Goal: Navigation & Orientation: Understand site structure

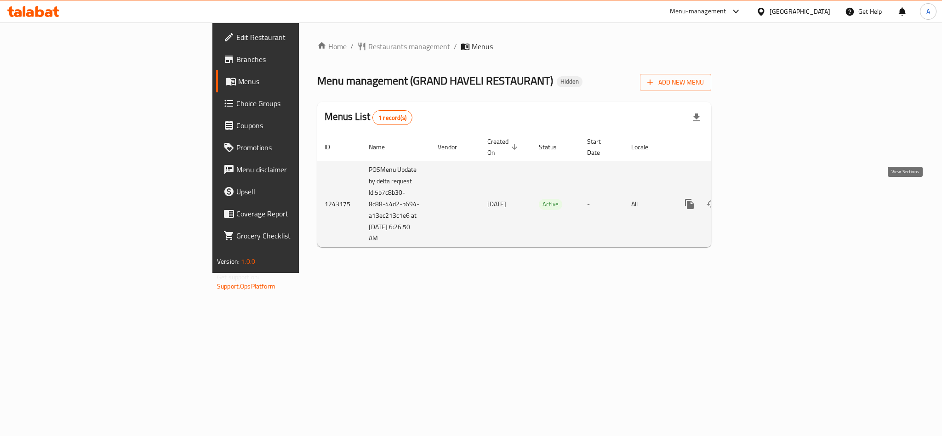
click at [761, 199] on icon "enhanced table" at bounding box center [755, 204] width 11 height 11
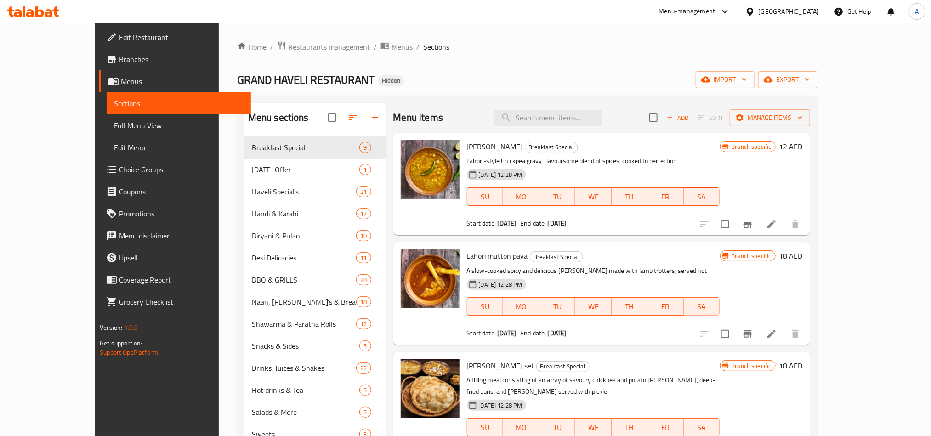
click at [119, 170] on span "Choice Groups" at bounding box center [181, 169] width 124 height 11
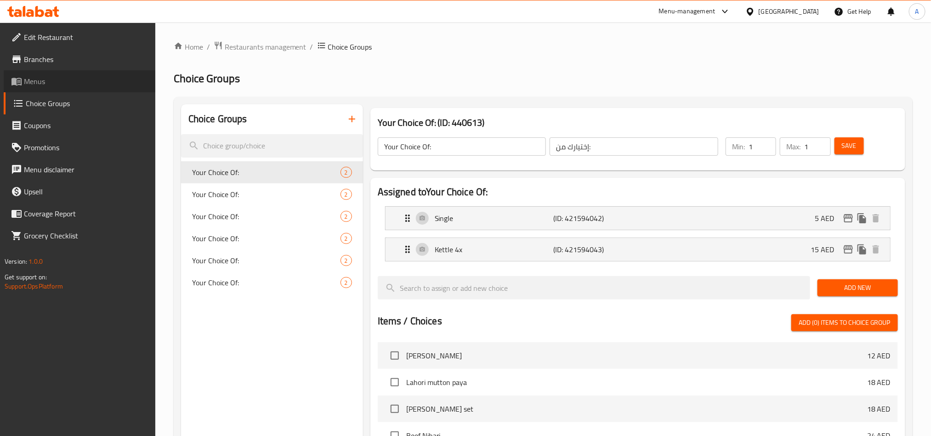
click at [41, 84] on span "Menus" at bounding box center [86, 81] width 124 height 11
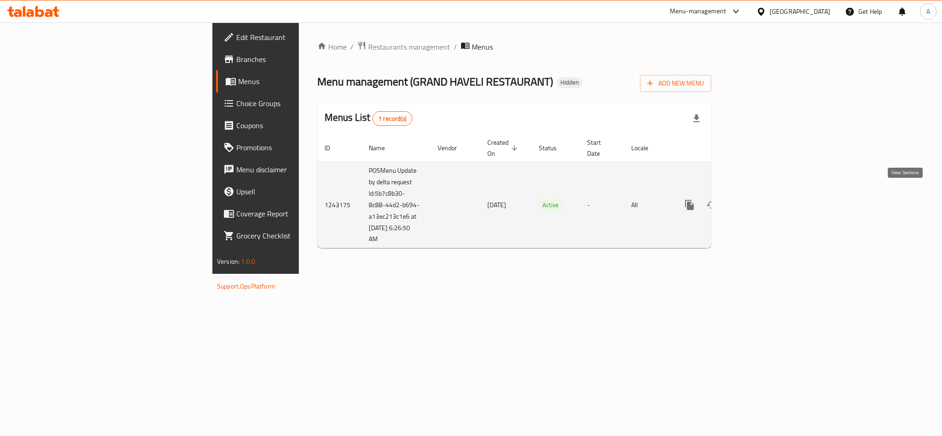
click at [761, 199] on icon "enhanced table" at bounding box center [755, 204] width 11 height 11
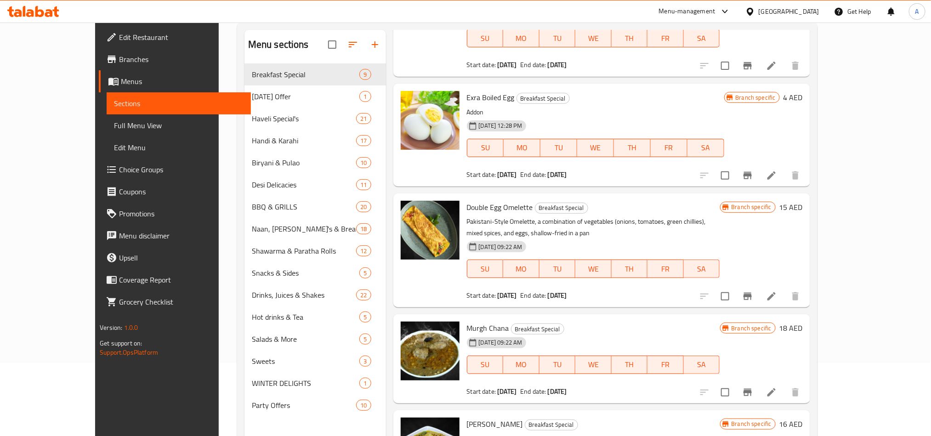
scroll to position [129, 0]
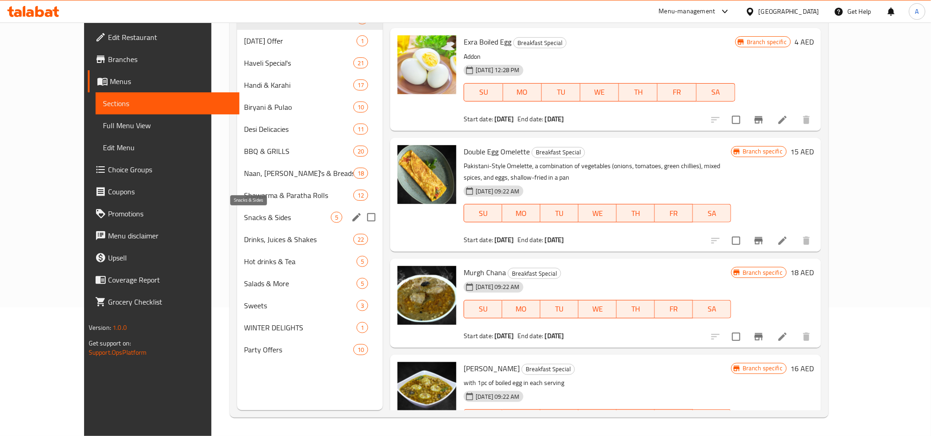
click at [239, 205] on div "Shawarma & Paratha Rolls 12" at bounding box center [310, 195] width 146 height 22
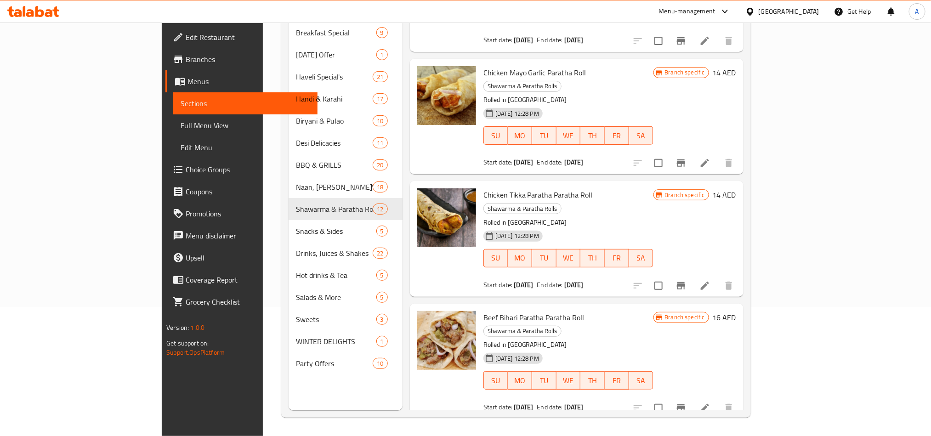
scroll to position [901, 0]
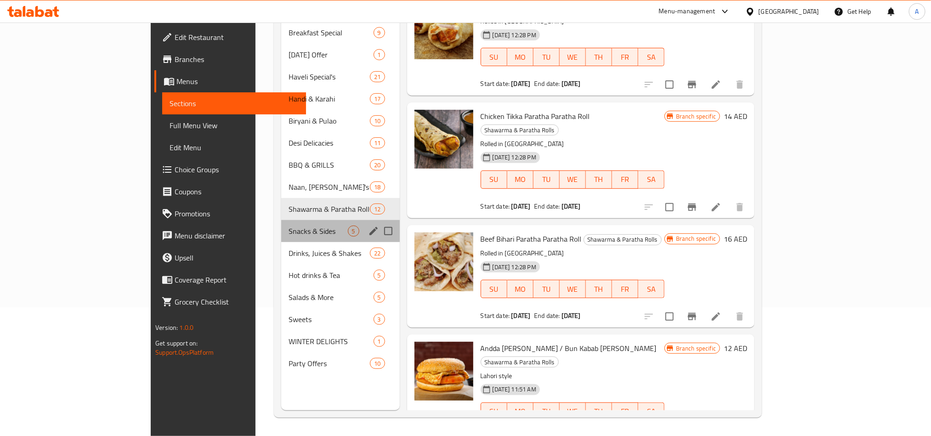
click at [281, 220] on div "Snacks & Sides 5" at bounding box center [340, 231] width 119 height 22
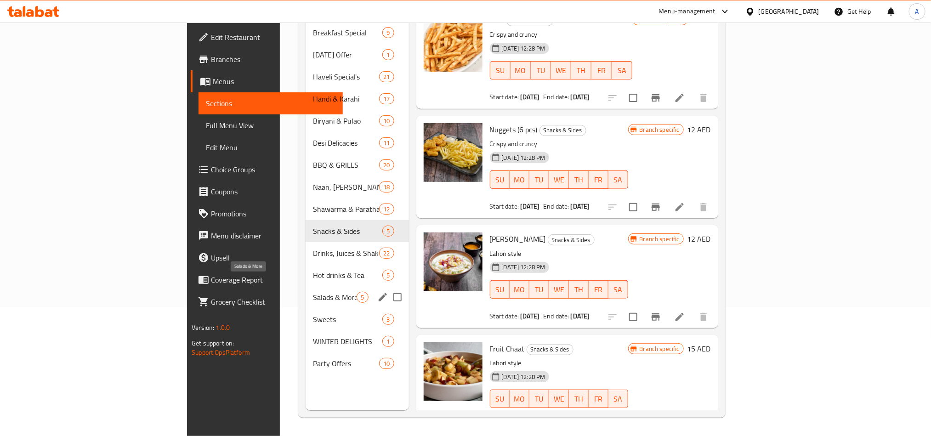
click at [306, 294] on div "Salads & More 5" at bounding box center [357, 297] width 103 height 22
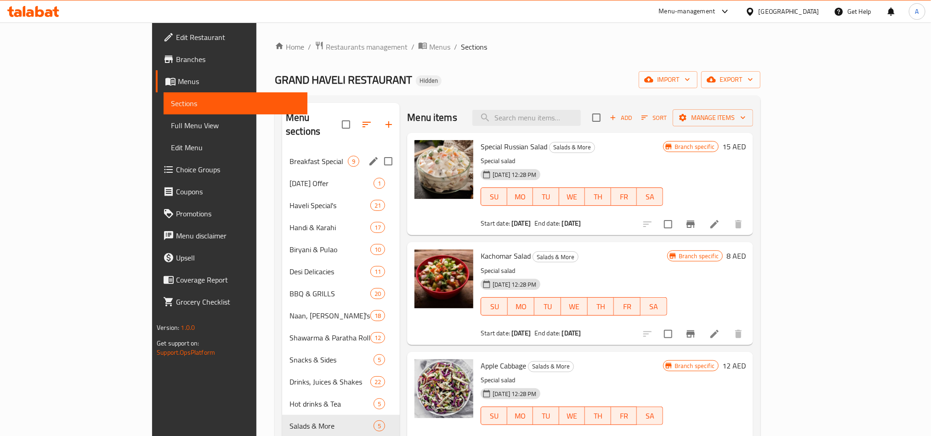
click at [282, 158] on div "Breakfast Special 9" at bounding box center [341, 161] width 118 height 22
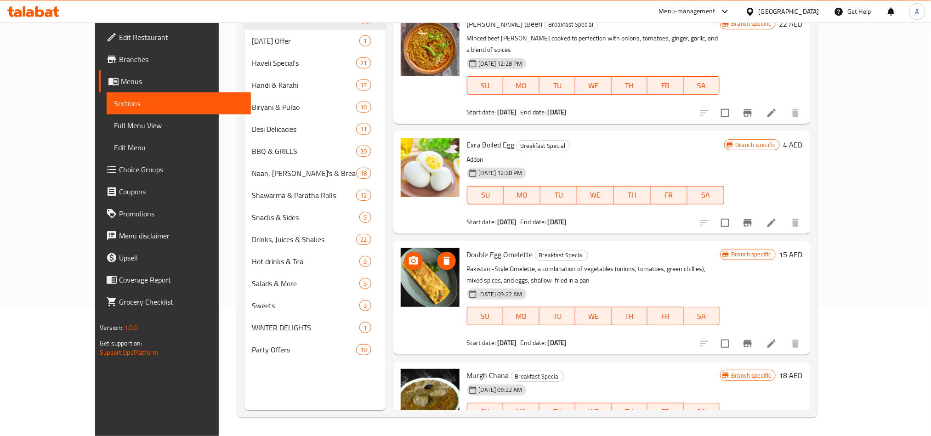
scroll to position [558, 0]
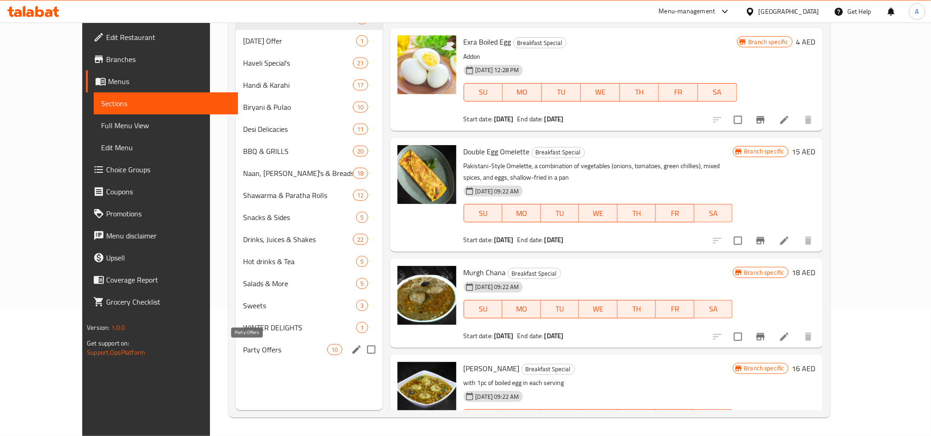
click at [243, 347] on span "Party Offers" at bounding box center [285, 349] width 84 height 11
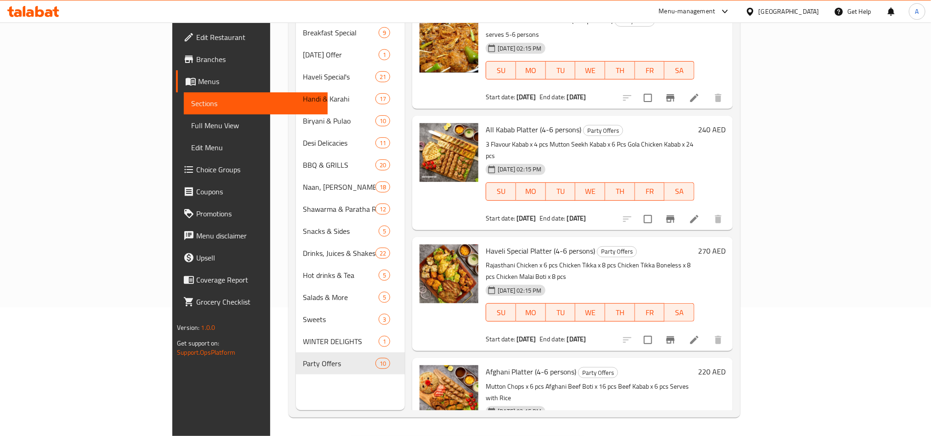
scroll to position [682, 0]
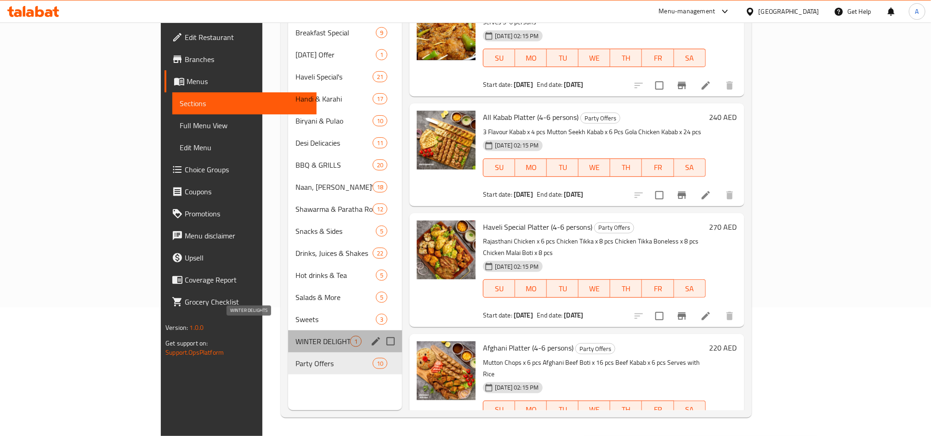
click at [296, 336] on span "WINTER DELIGHTS" at bounding box center [323, 341] width 55 height 11
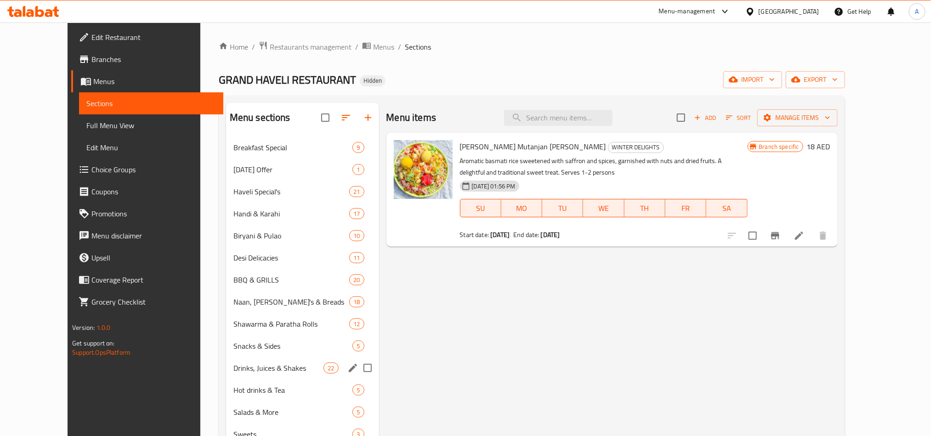
click at [232, 375] on div "Drinks, Juices & Shakes 22" at bounding box center [302, 368] width 153 height 22
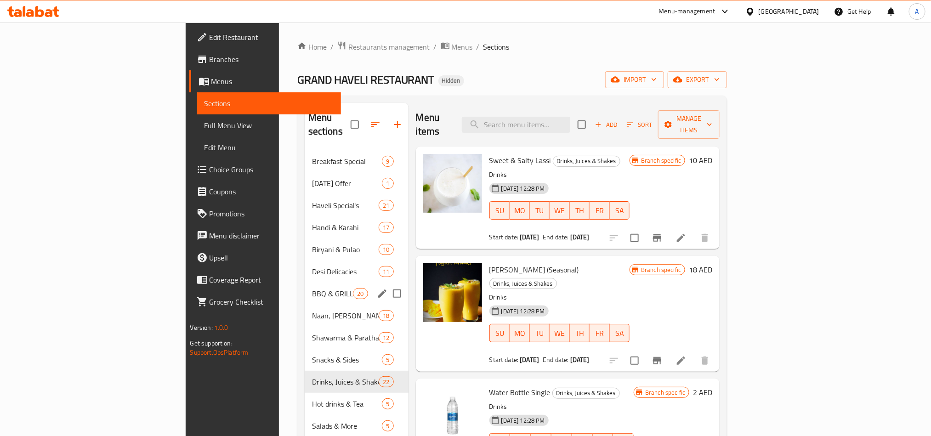
click at [305, 283] on div "BBQ & GRILLS 20" at bounding box center [357, 294] width 104 height 22
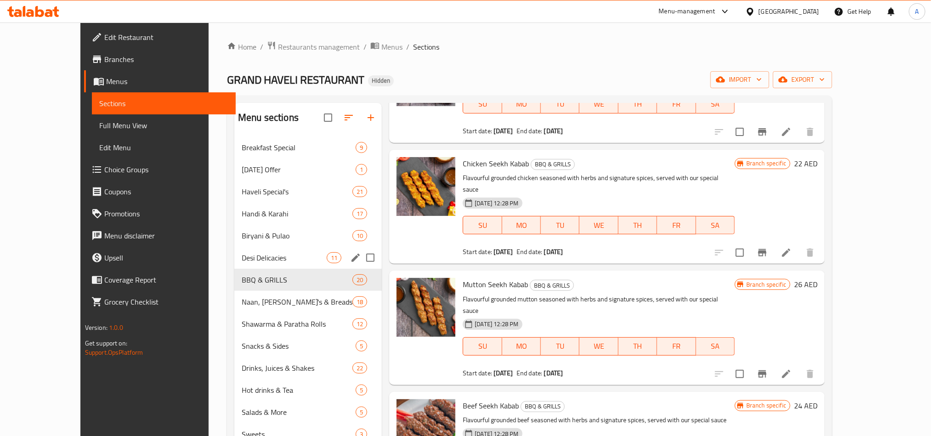
click at [234, 266] on div "Desi Delicacies 11" at bounding box center [308, 258] width 148 height 22
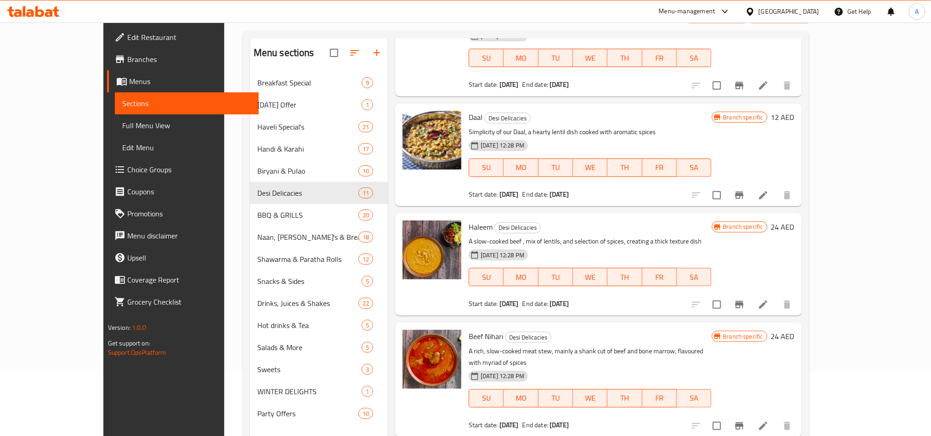
scroll to position [129, 0]
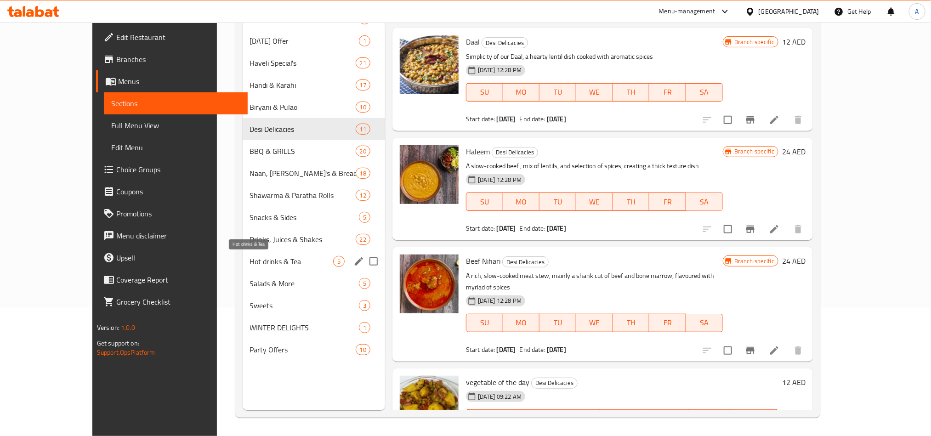
click at [250, 265] on span "Hot drinks & Tea" at bounding box center [291, 261] width 83 height 11
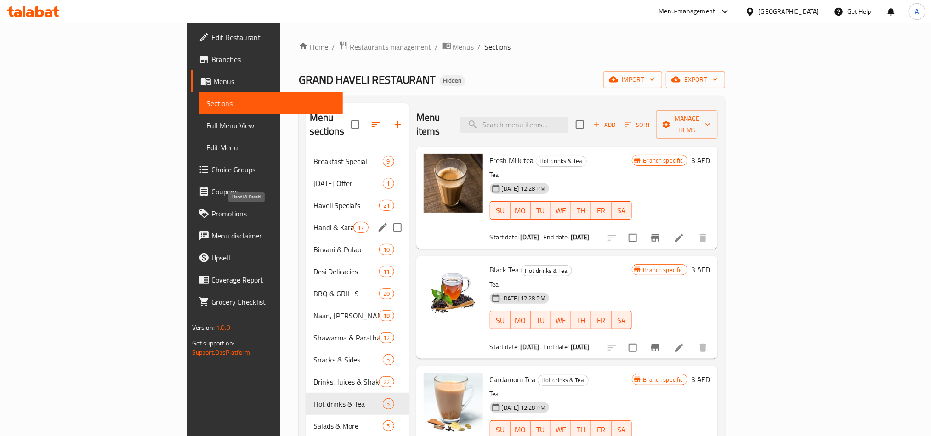
click at [313, 222] on span "Handi & Karahi" at bounding box center [333, 227] width 40 height 11
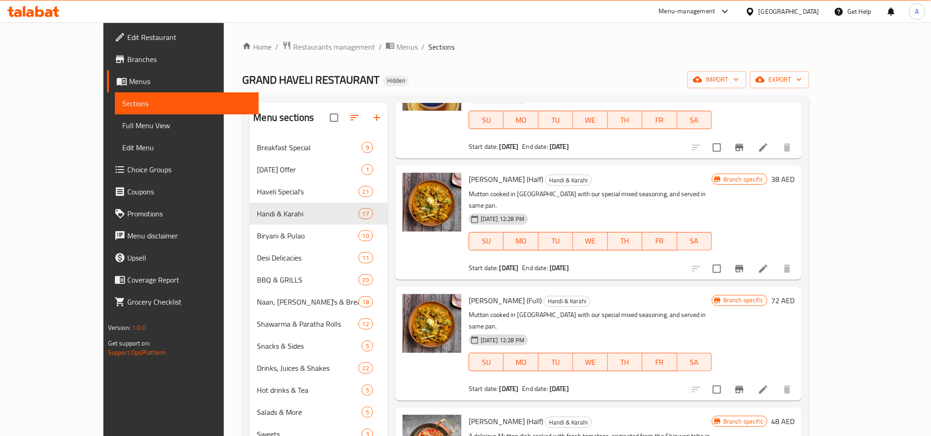
scroll to position [1449, 0]
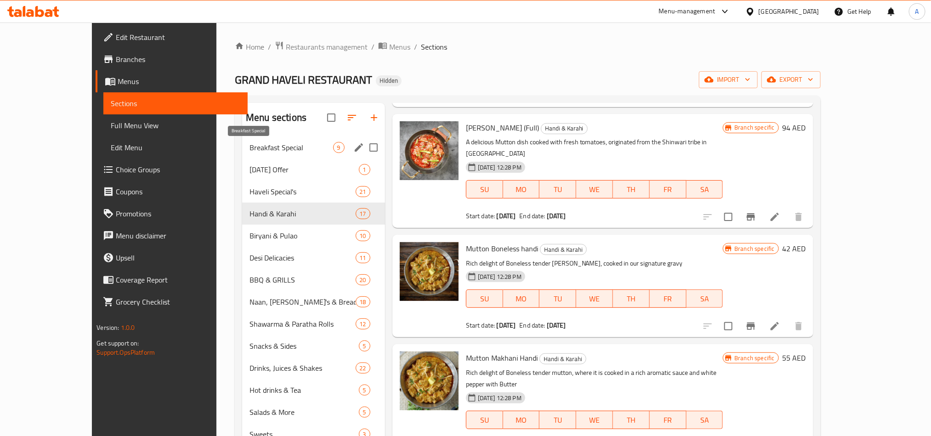
click at [250, 148] on span "Breakfast Special" at bounding box center [291, 147] width 83 height 11
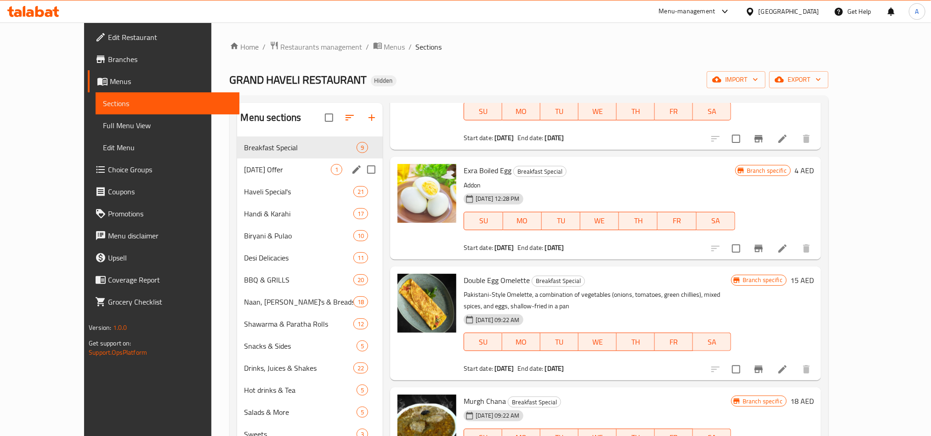
click at [244, 170] on span "[DATE] Offer" at bounding box center [287, 169] width 87 height 11
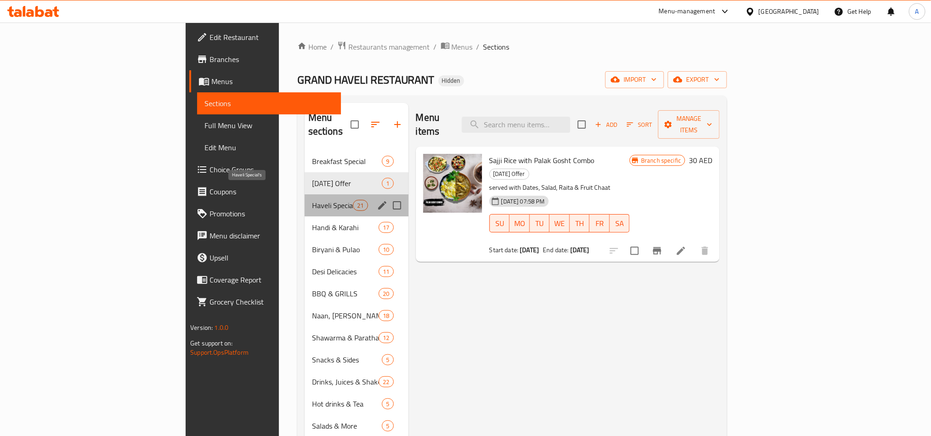
click at [312, 200] on span "Haveli Special's" at bounding box center [332, 205] width 41 height 11
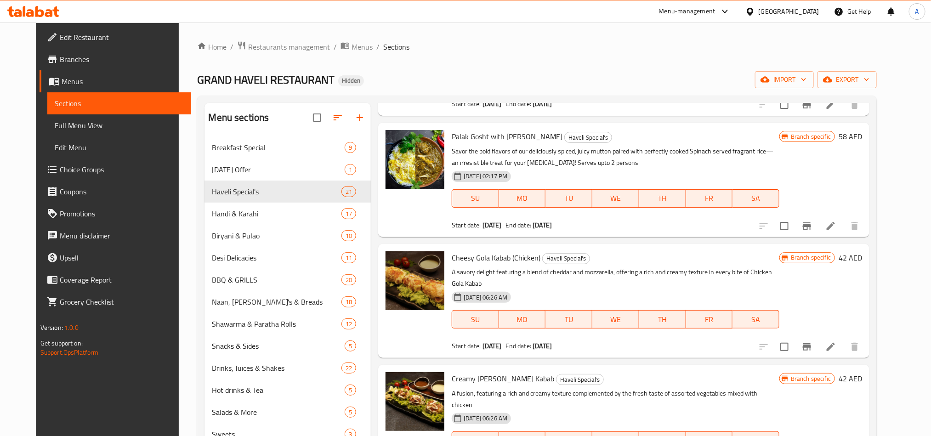
scroll to position [1853, 0]
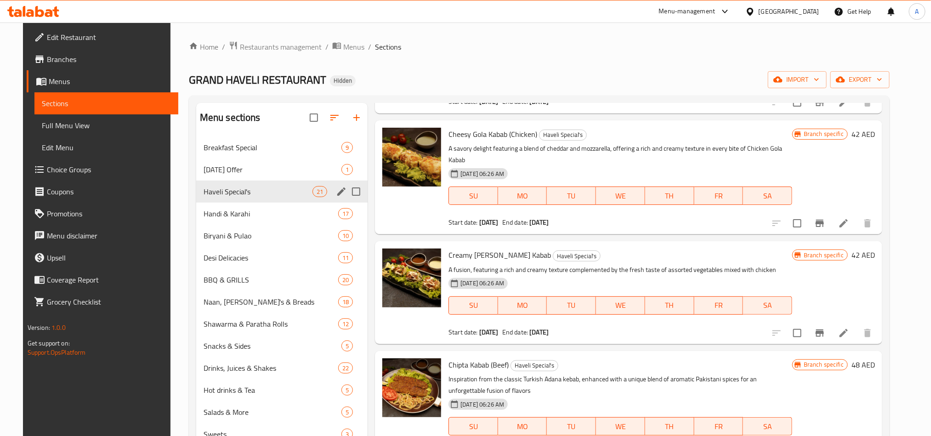
click at [208, 192] on span "Haveli Special's" at bounding box center [258, 191] width 109 height 11
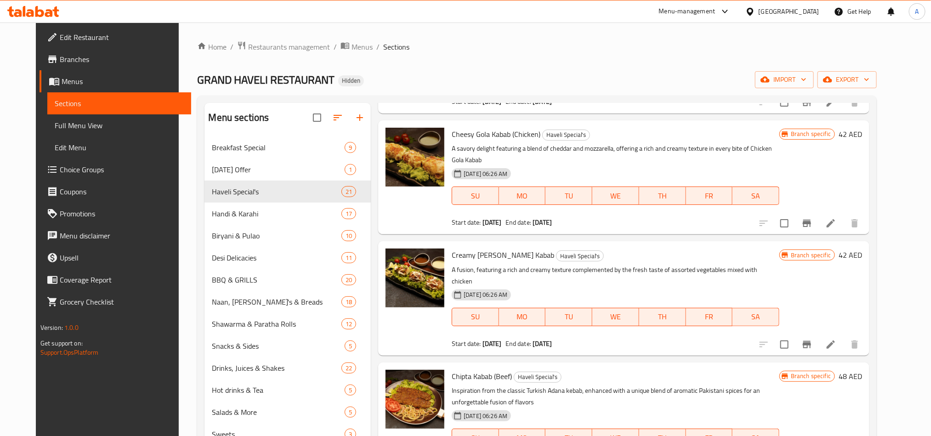
scroll to position [129, 0]
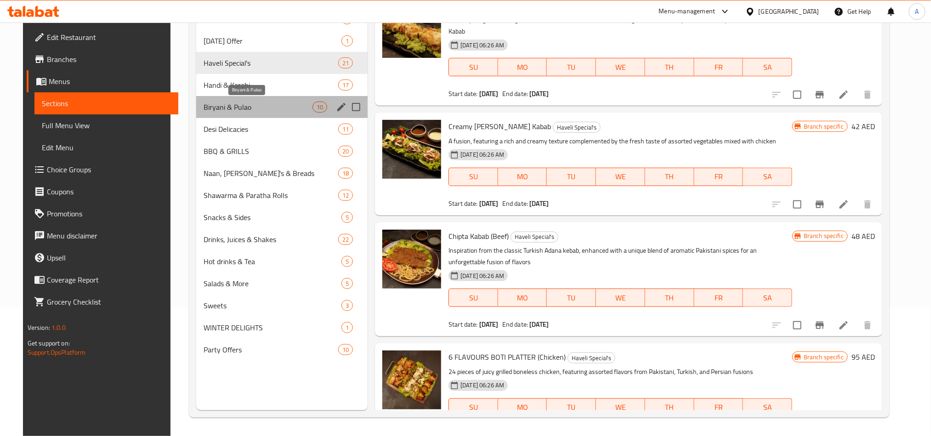
click at [208, 105] on span "Biryani & Pulao" at bounding box center [258, 107] width 109 height 11
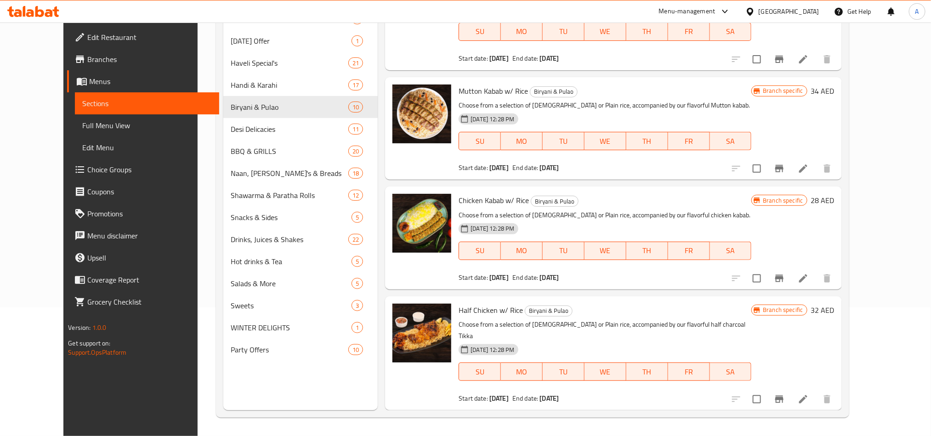
scroll to position [211, 0]
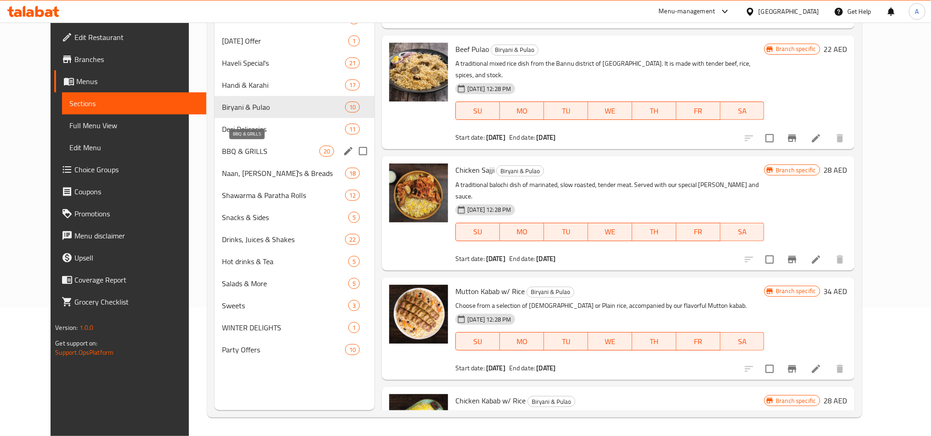
click at [222, 147] on span "BBQ & GRILLS" at bounding box center [270, 151] width 97 height 11
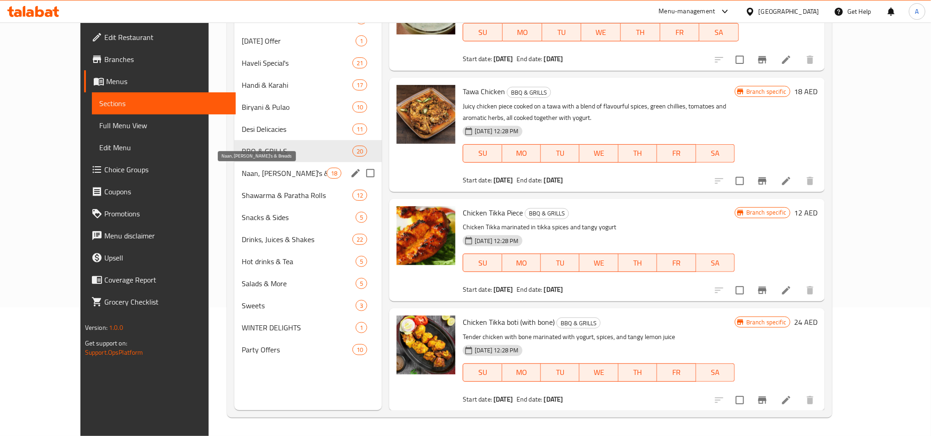
click at [242, 168] on span "Naan, [PERSON_NAME]'s & Breads" at bounding box center [284, 173] width 85 height 11
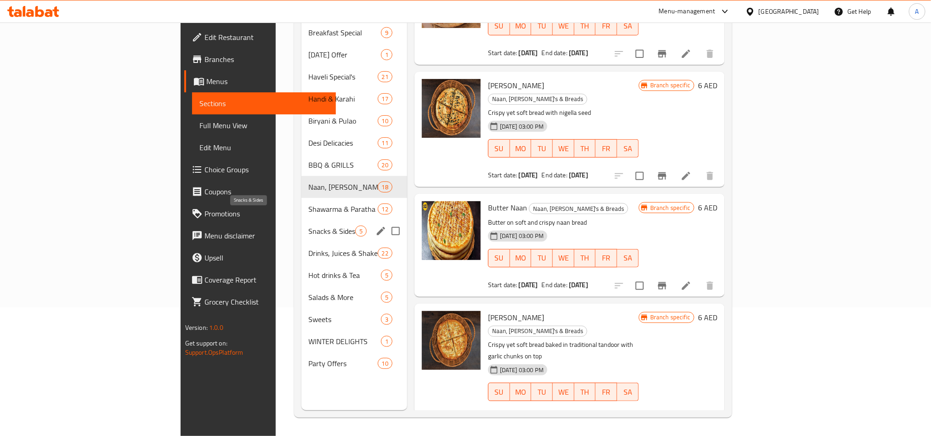
click at [309, 226] on span "Snacks & Sides" at bounding box center [332, 231] width 46 height 11
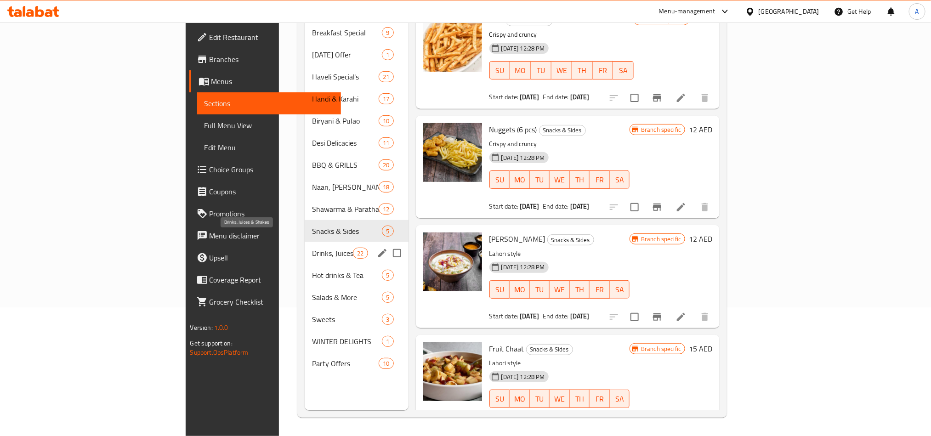
drag, startPoint x: 229, startPoint y: 239, endPoint x: 247, endPoint y: 238, distance: 17.5
click at [312, 248] on span "Drinks, Juices & Shakes" at bounding box center [332, 253] width 41 height 11
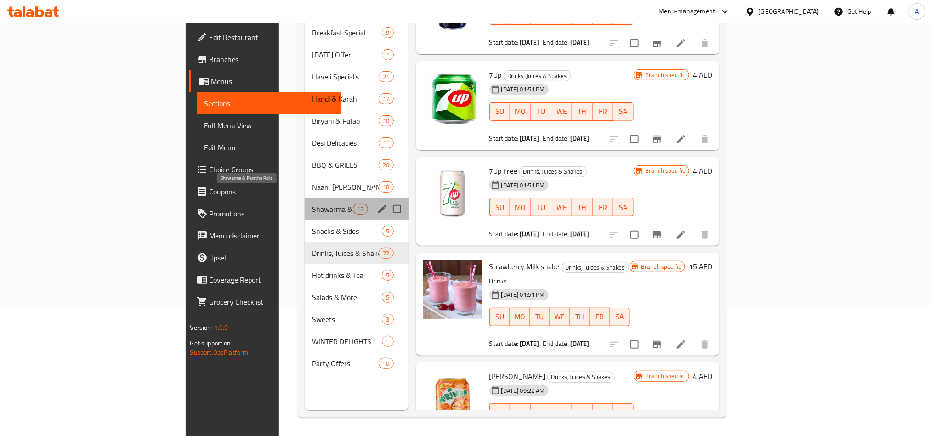
click at [312, 204] on span "Shawarma & Paratha Rolls" at bounding box center [332, 209] width 41 height 11
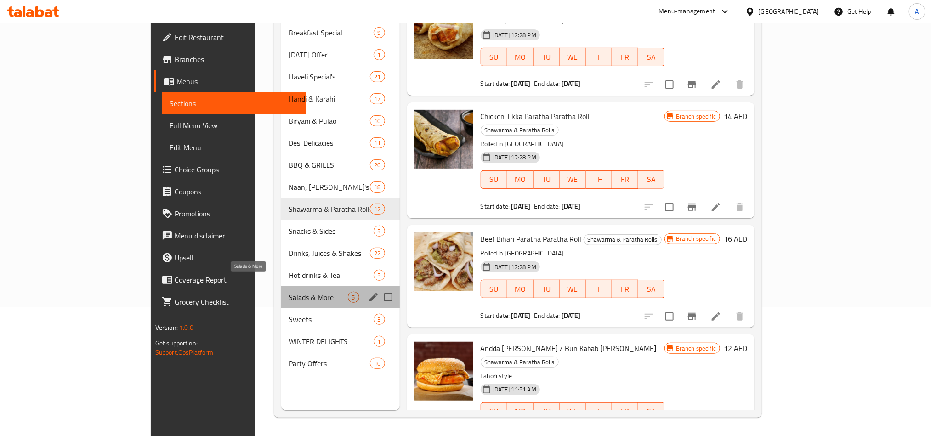
click at [289, 292] on span "Salads & More" at bounding box center [318, 297] width 59 height 11
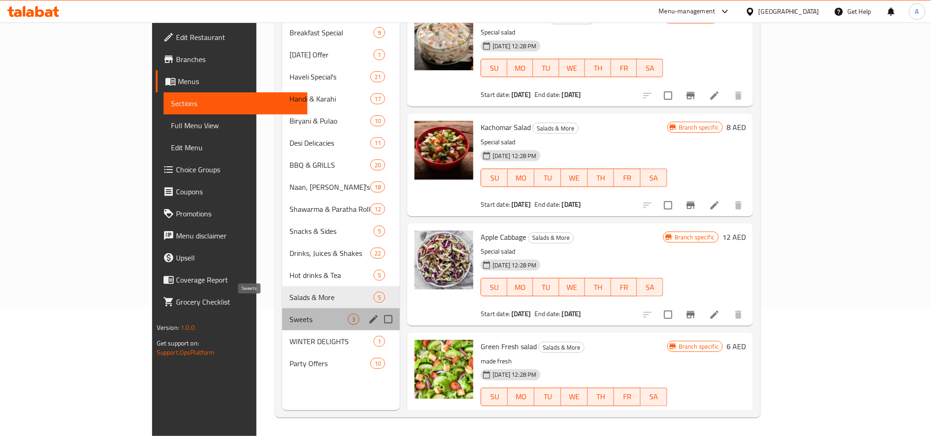
click at [290, 314] on span "Sweets" at bounding box center [319, 319] width 58 height 11
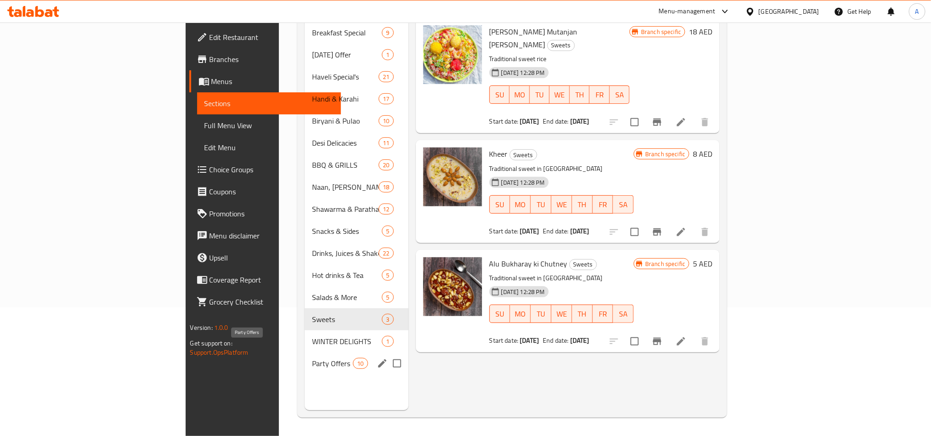
click at [312, 358] on span "Party Offers" at bounding box center [332, 363] width 41 height 11
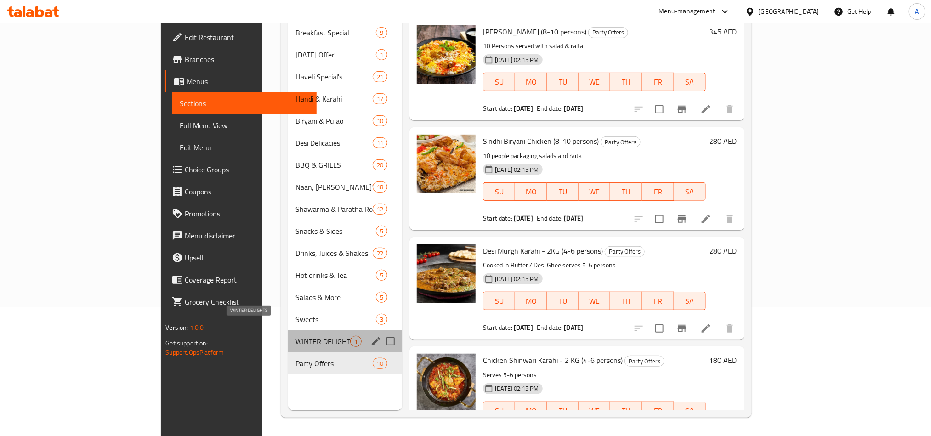
click at [296, 336] on span "WINTER DELIGHTS" at bounding box center [323, 341] width 55 height 11
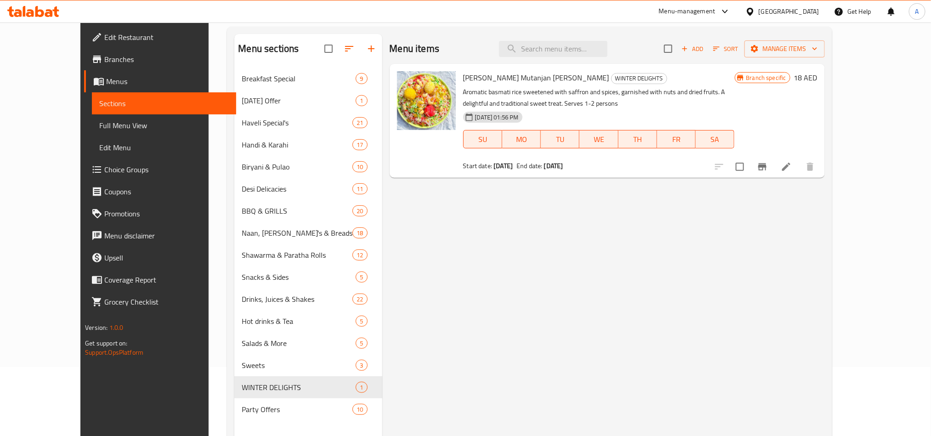
click at [104, 171] on span "Choice Groups" at bounding box center [166, 169] width 124 height 11
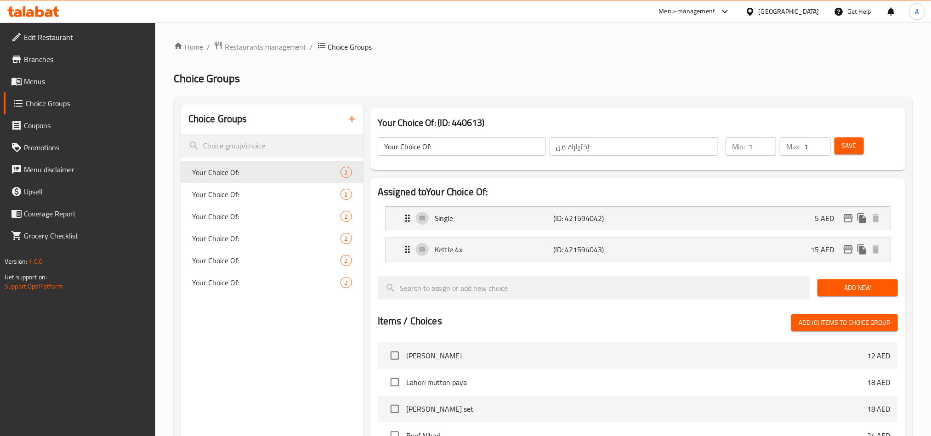
click at [43, 12] on icon at bounding box center [39, 11] width 9 height 11
